Goal: Obtain resource: Obtain resource

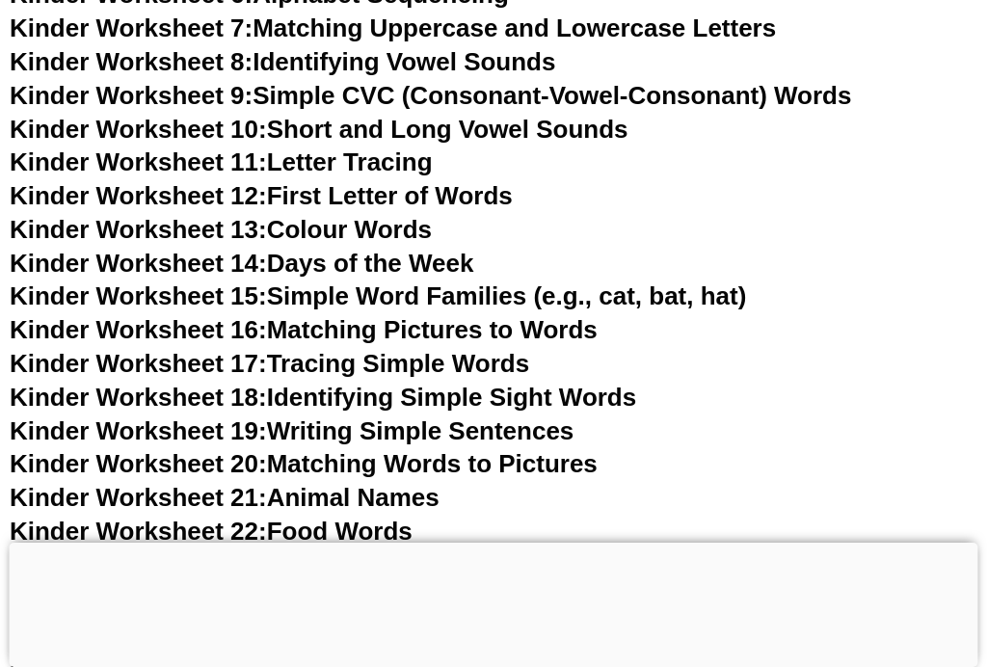
click at [598, 319] on link "Kinder Worksheet 16: Matching Pictures to Words" at bounding box center [304, 329] width 588 height 29
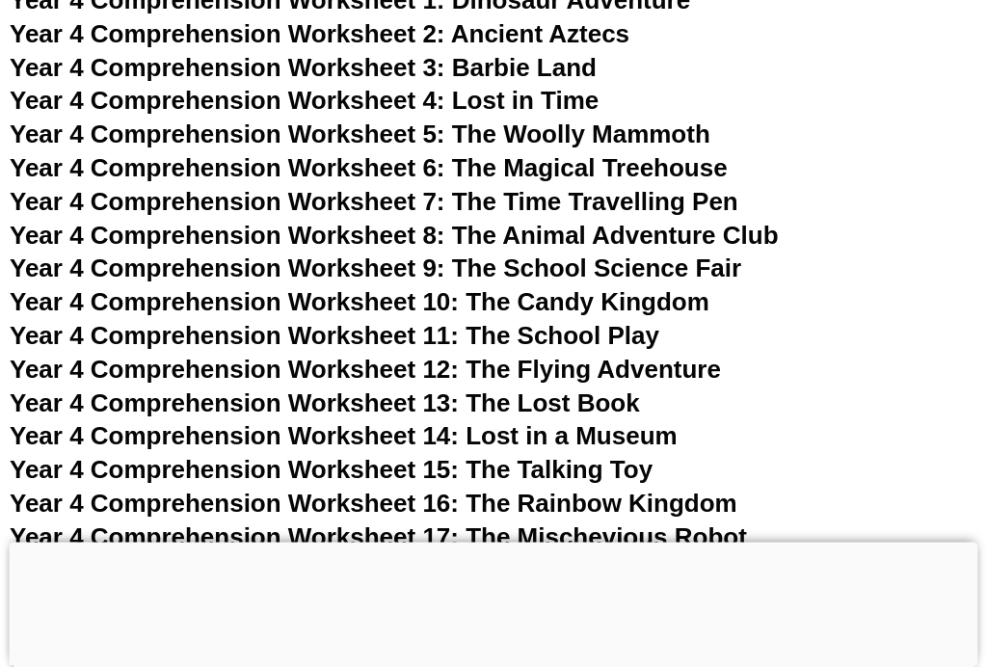
scroll to position [7689, 0]
click at [747, 523] on span "Year 4 Comprehension Worksheet 17: The Mischevious Robot" at bounding box center [379, 537] width 738 height 29
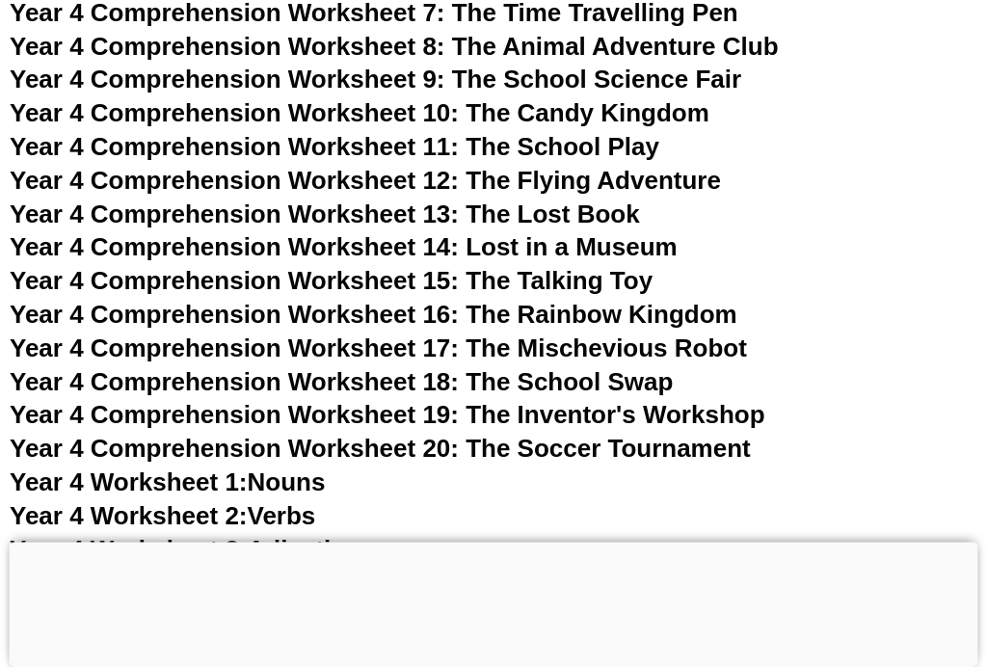
scroll to position [7878, 0]
click at [363, 535] on link "Year 4 Worksheet 3: Adjectives" at bounding box center [192, 549] width 364 height 29
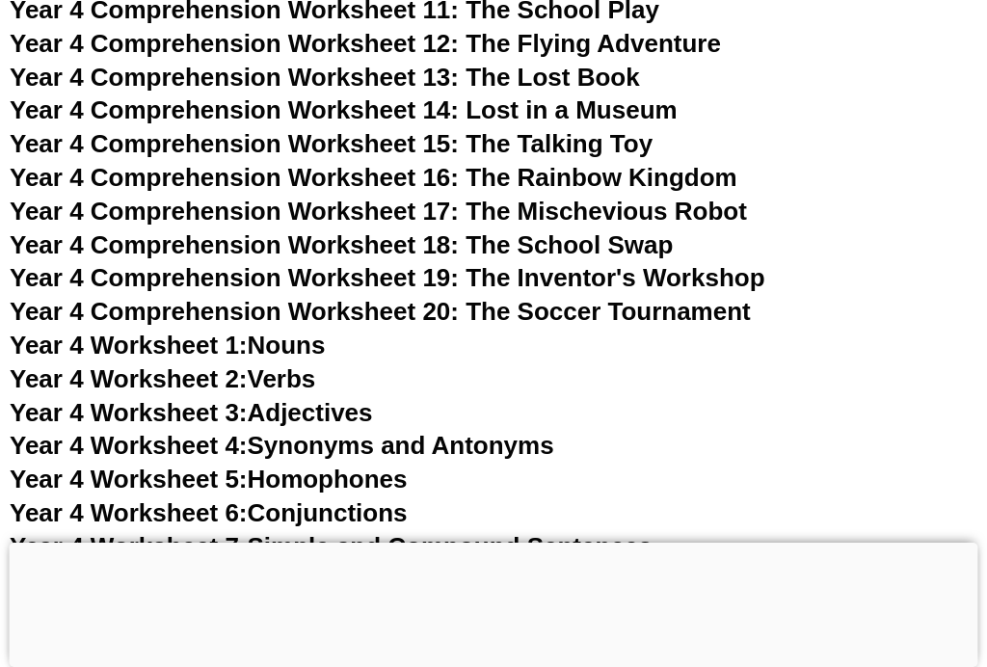
scroll to position [8015, 0]
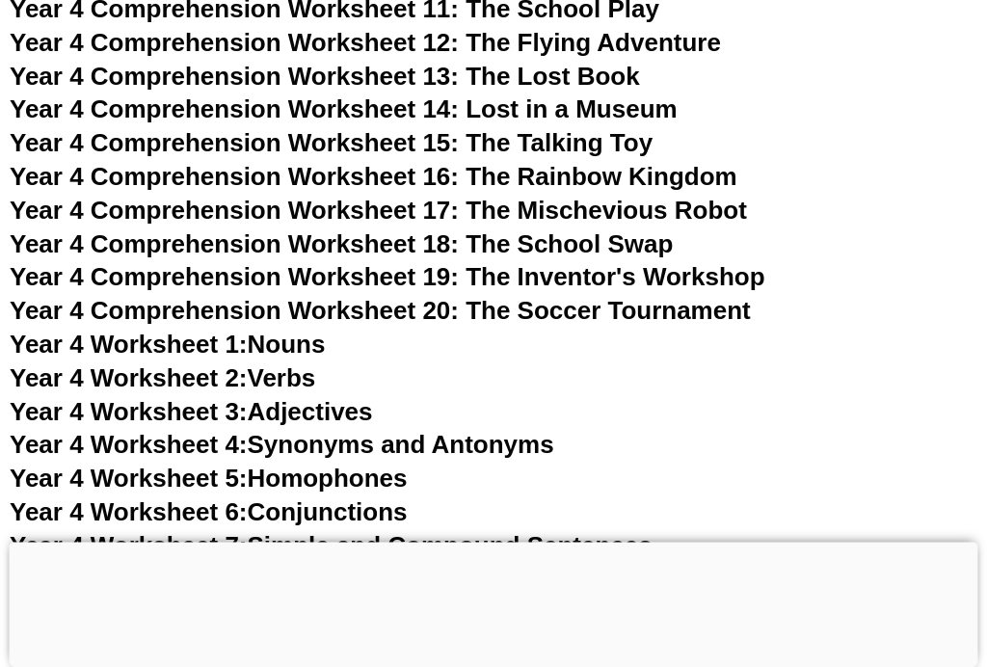
click at [510, 532] on link "Year 4 Worksheet 7: Simple and Compound Sentences" at bounding box center [331, 546] width 643 height 29
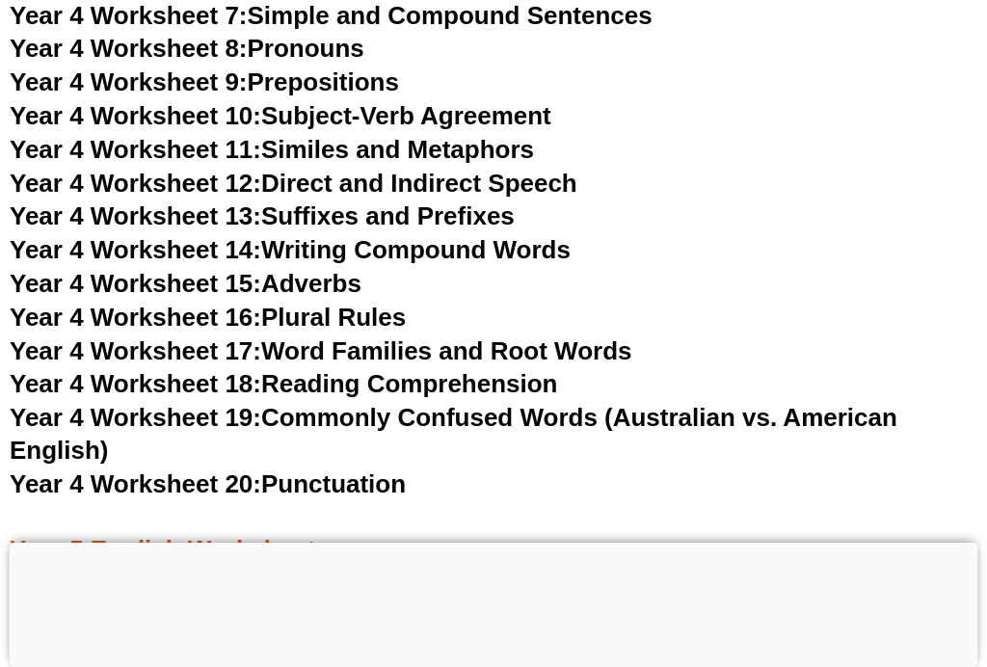
scroll to position [8500, 0]
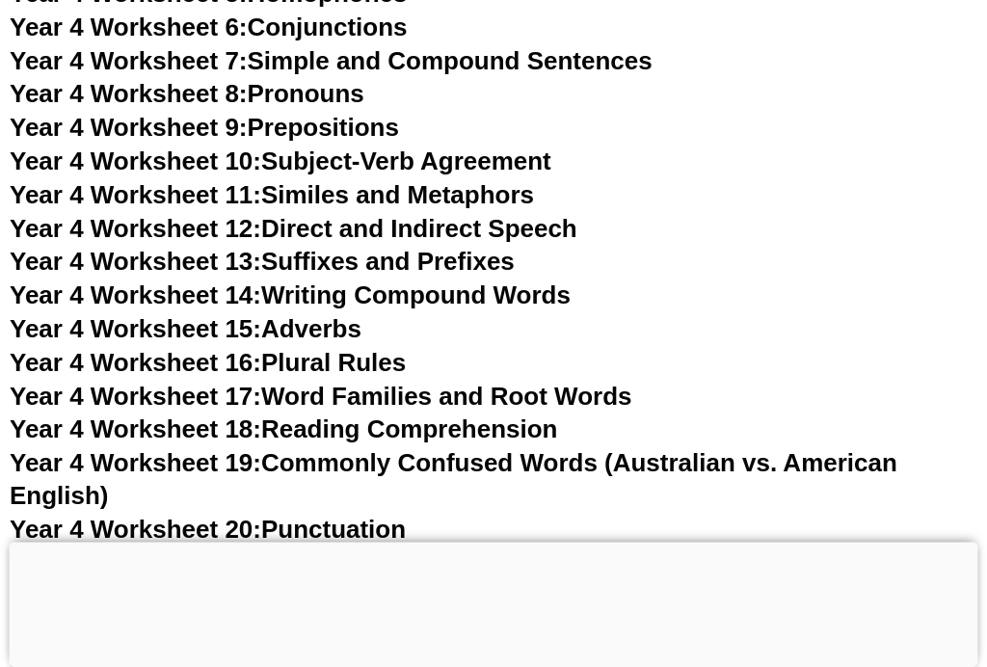
click at [501, 416] on link "Year 4 Worksheet 18: Reading Comprehension" at bounding box center [284, 430] width 548 height 29
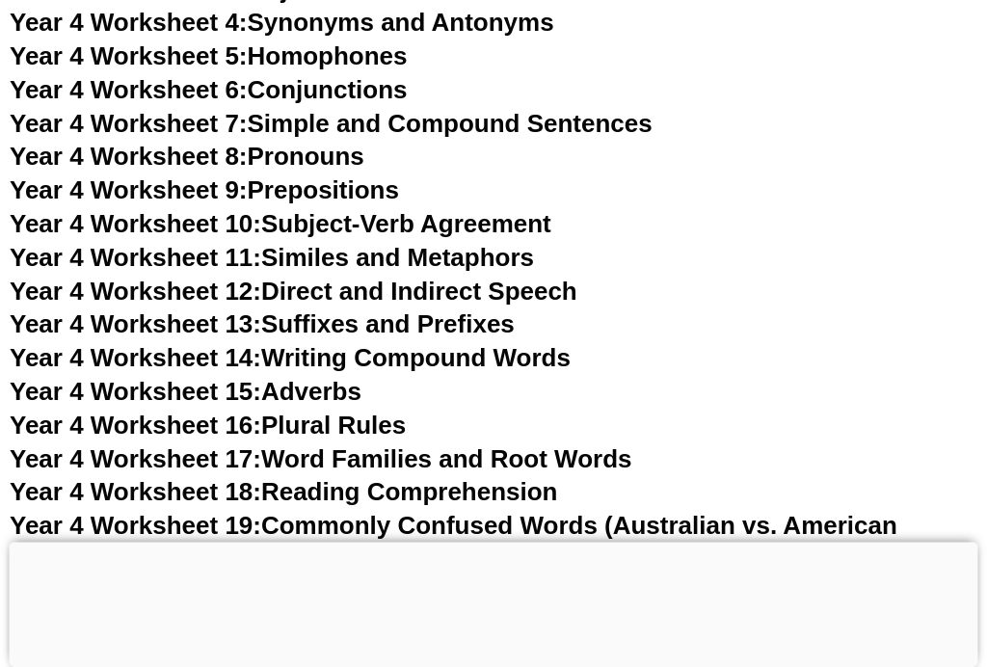
scroll to position [8435, 0]
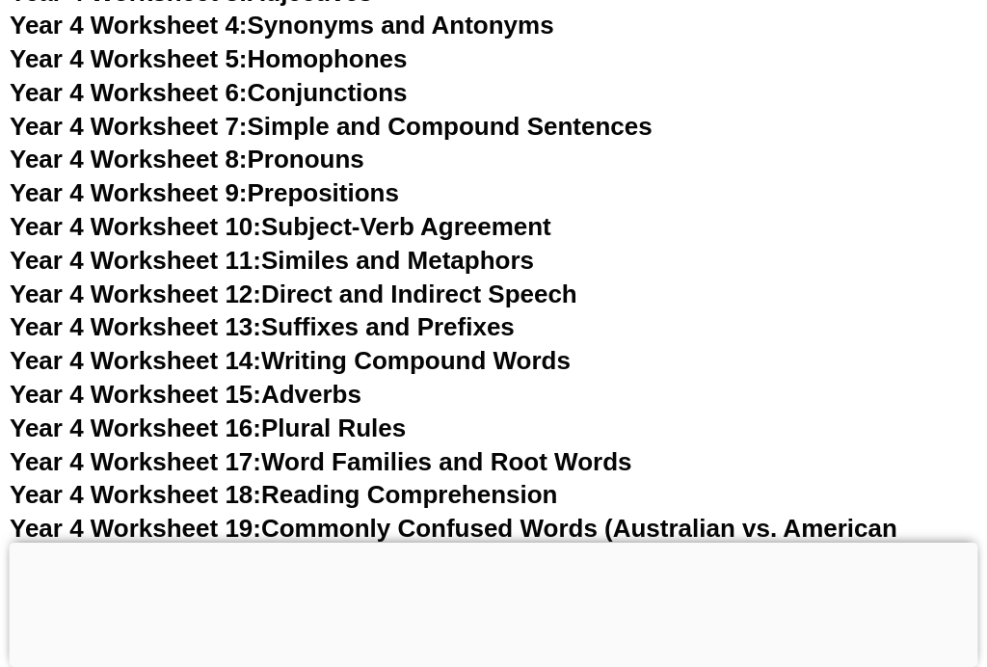
click at [571, 346] on link "Year 4 Worksheet 14: Writing Compound Words" at bounding box center [290, 360] width 561 height 29
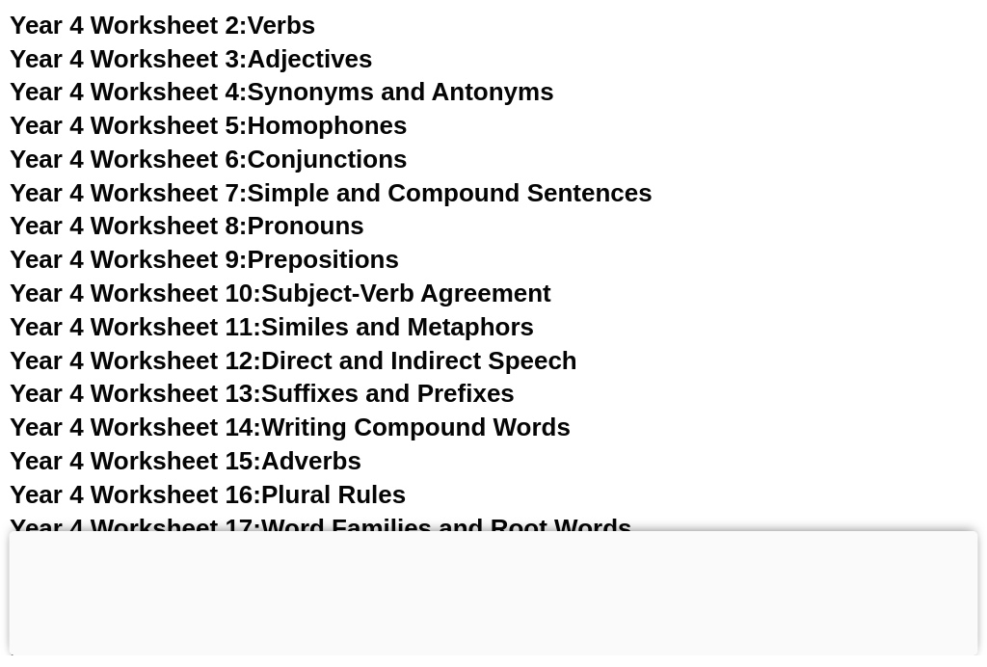
scroll to position [8402, 0]
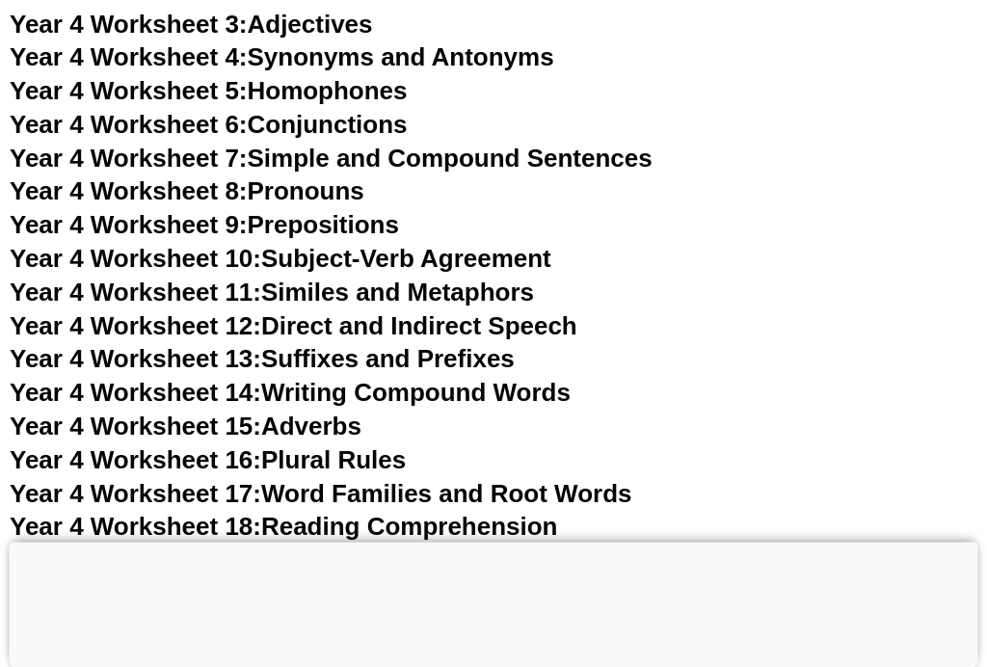
click at [552, 245] on link "Year 4 Worksheet 10: Subject-Verb Agreement" at bounding box center [281, 259] width 542 height 29
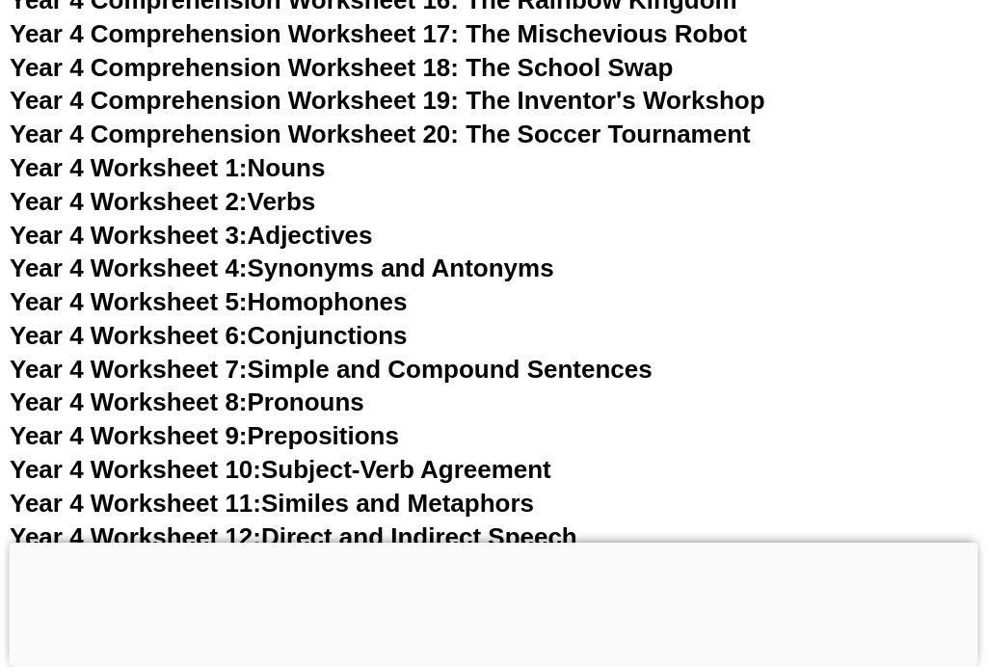
scroll to position [8193, 0]
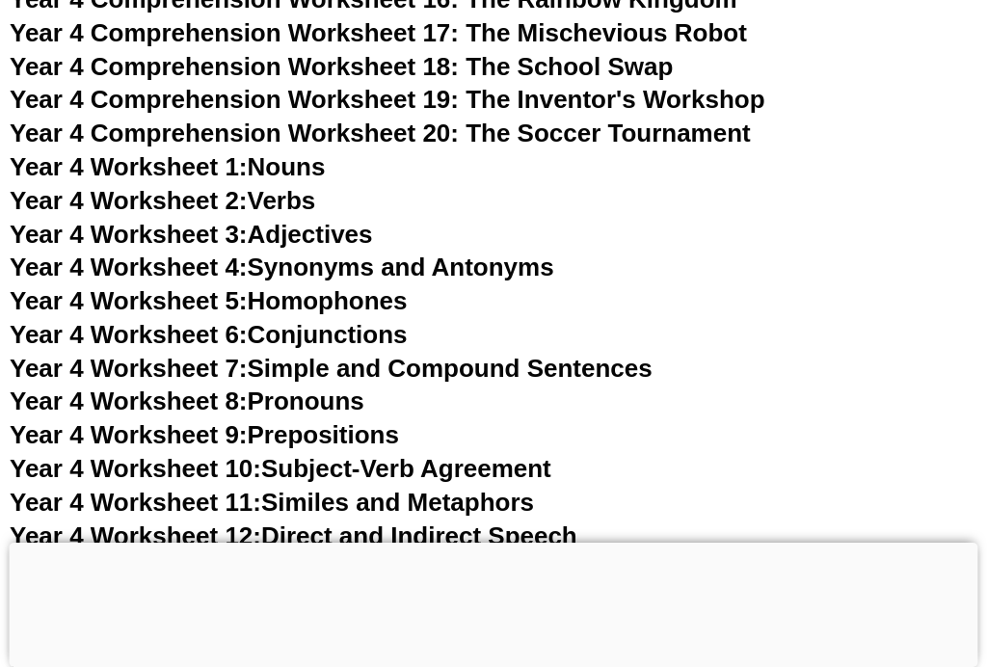
click at [372, 454] on link "Year 4 Worksheet 10: Subject-Verb Agreement" at bounding box center [281, 468] width 542 height 29
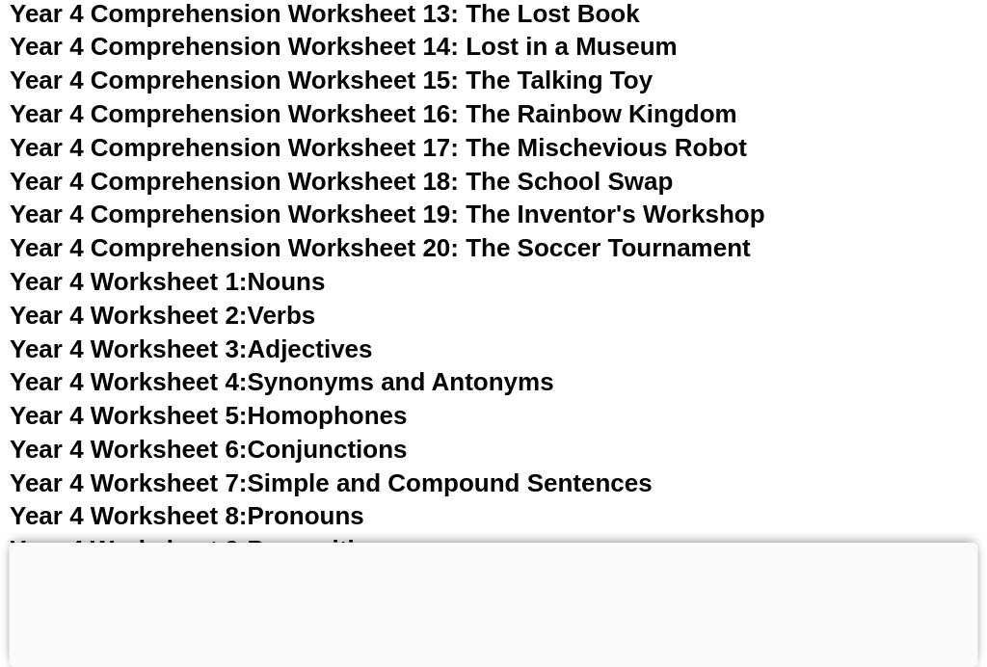
scroll to position [8063, 0]
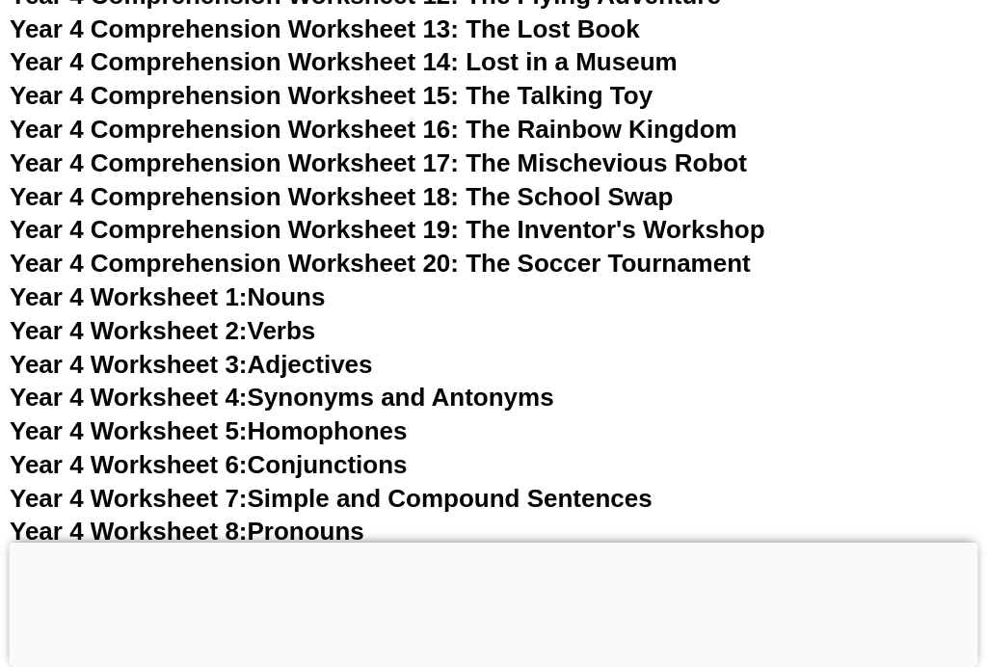
click at [478, 383] on link "Year 4 Worksheet 4: Synonyms and Antonyms" at bounding box center [282, 397] width 545 height 29
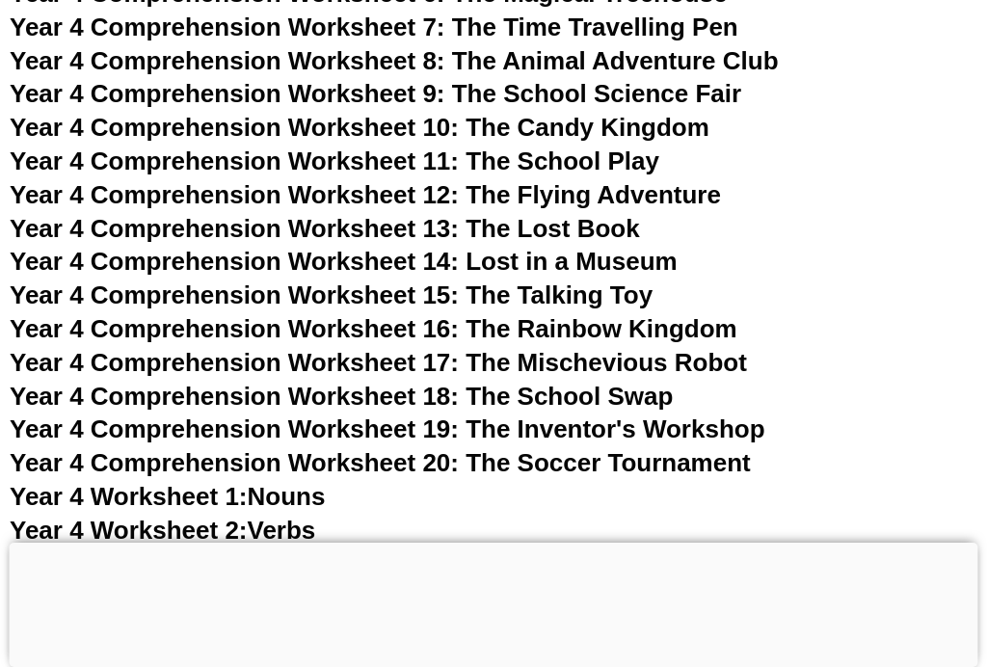
scroll to position [7864, 0]
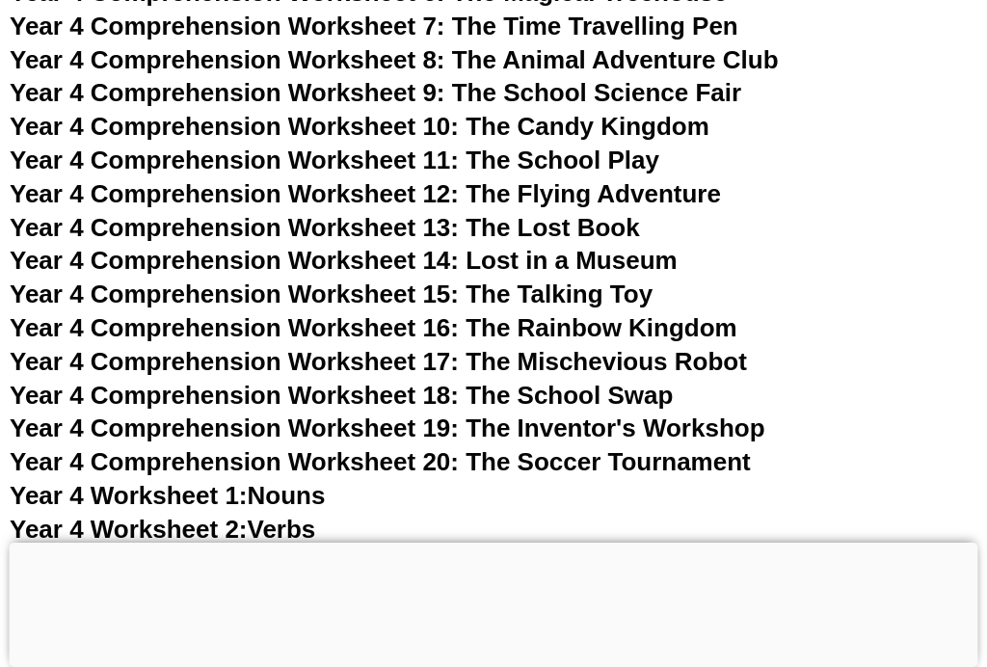
click at [607, 447] on span "Year 4 Comprehension Worksheet 20: The Soccer Tournament" at bounding box center [380, 461] width 741 height 29
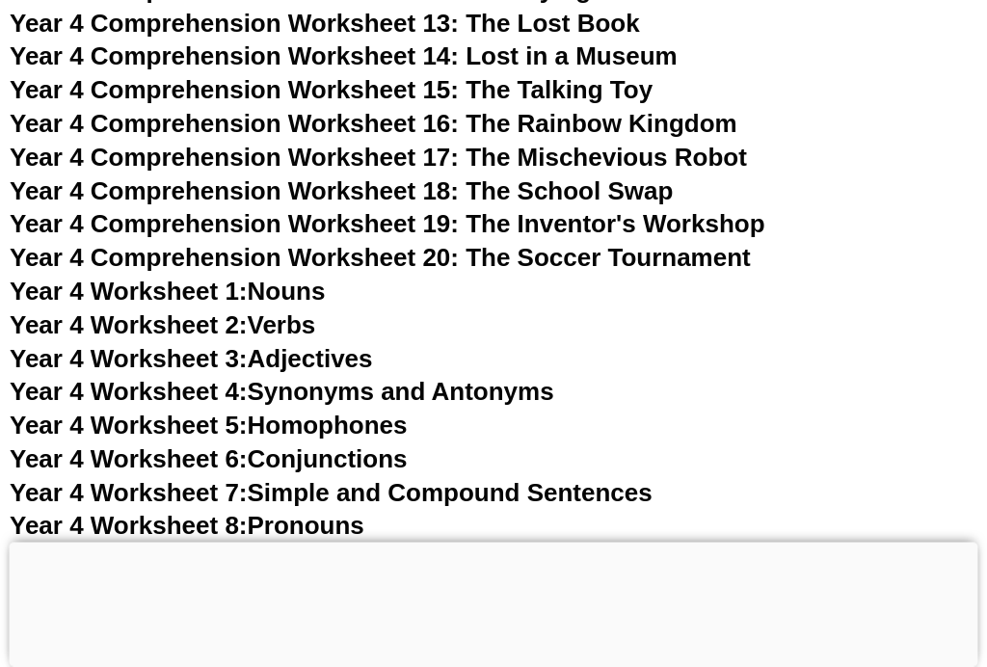
scroll to position [8075, 0]
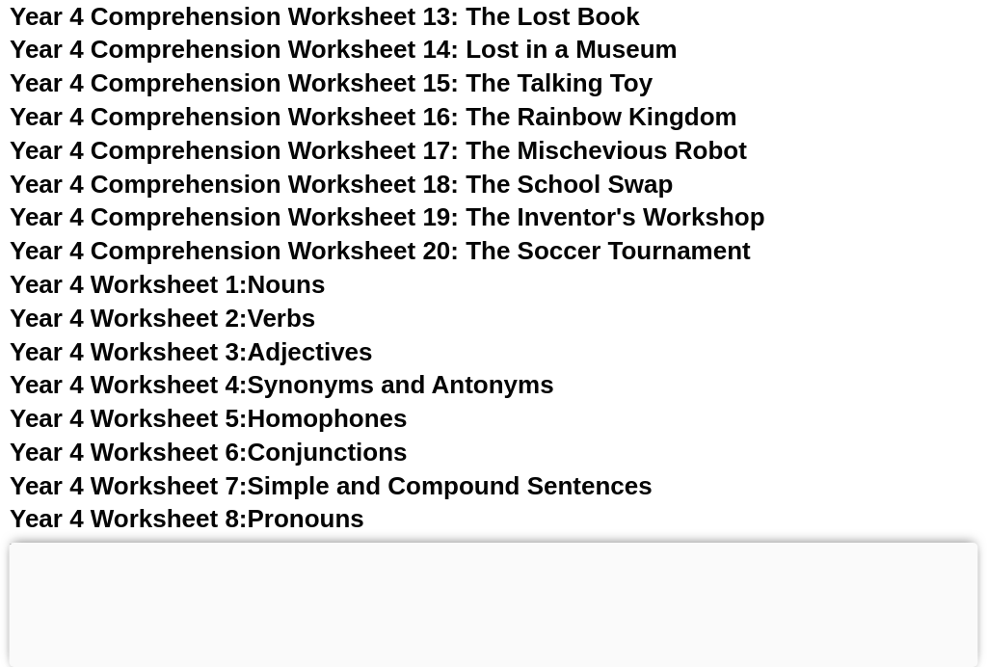
click at [613, 472] on link "Year 4 Worksheet 7: Simple and Compound Sentences" at bounding box center [331, 486] width 643 height 29
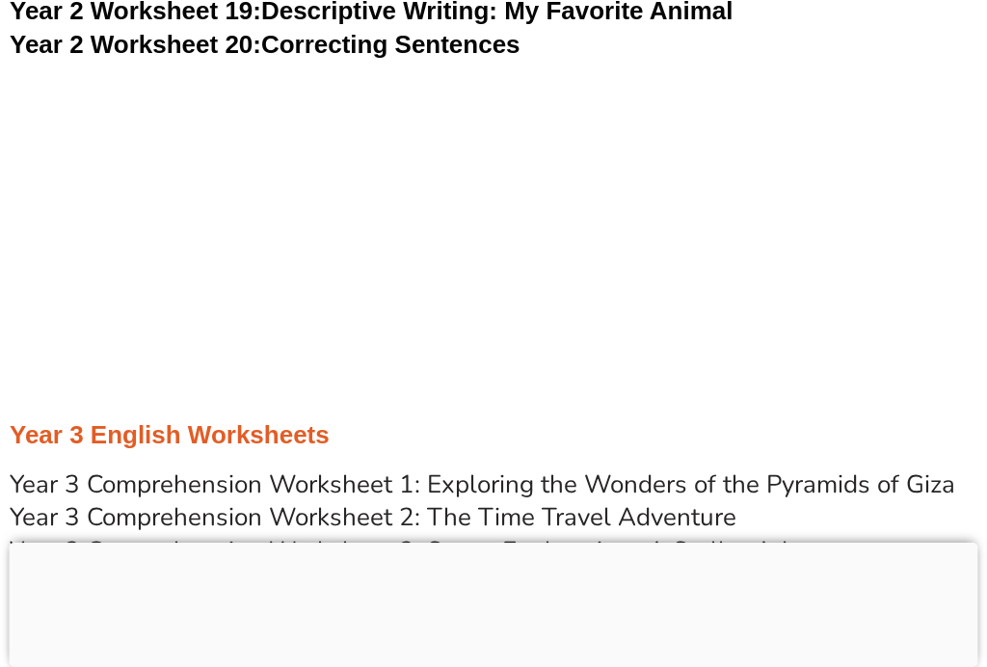
scroll to position [5762, 0]
